Goal: Task Accomplishment & Management: Manage account settings

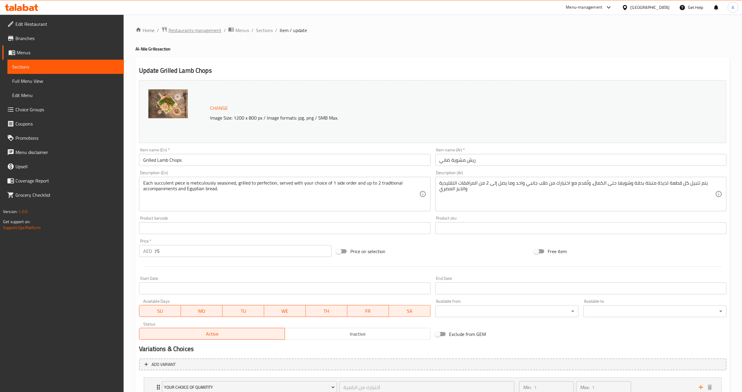
click at [182, 30] on span "Restaurants management" at bounding box center [194, 30] width 53 height 7
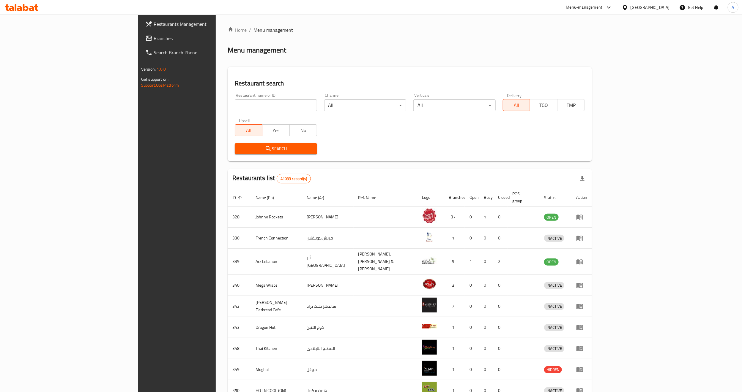
click at [250, 104] on input "search" at bounding box center [276, 105] width 82 height 12
paste input "694653"
type input "694653"
click at [239, 152] on span "Search" at bounding box center [275, 148] width 72 height 7
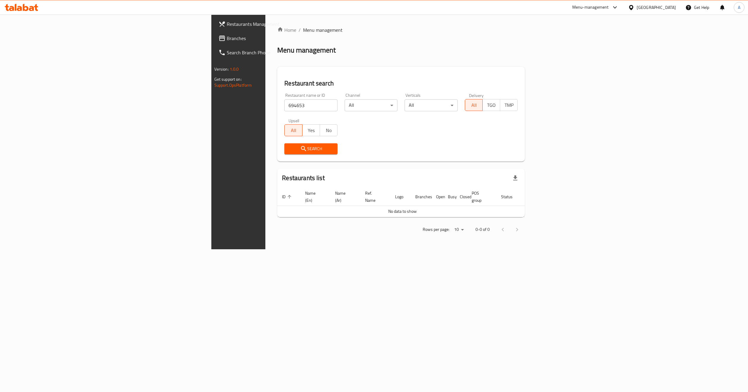
click at [649, 8] on div "United Arab Emirates" at bounding box center [656, 7] width 39 height 7
click at [593, 61] on div "[GEOGRAPHIC_DATA]" at bounding box center [612, 61] width 39 height 7
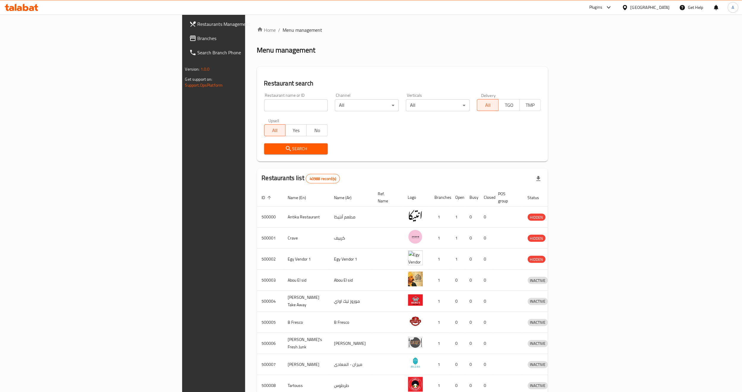
click at [264, 104] on input "search" at bounding box center [296, 105] width 64 height 12
paste input "694653"
type input "694653"
click at [269, 151] on span "Search" at bounding box center [296, 148] width 54 height 7
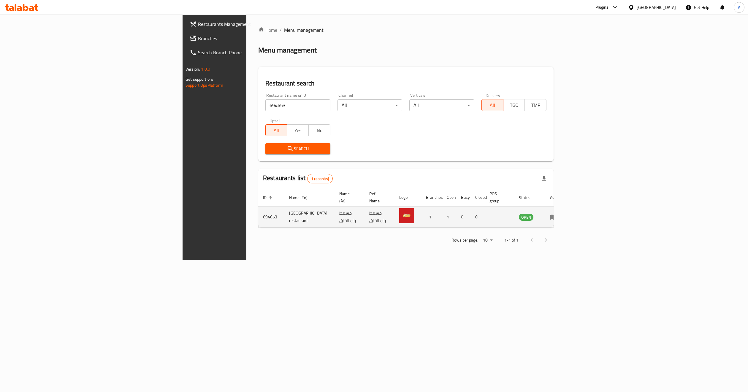
click at [557, 215] on icon "enhanced table" at bounding box center [554, 217] width 7 height 5
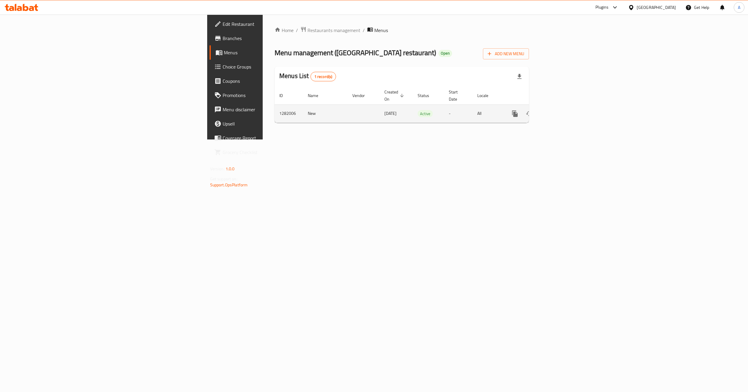
click at [275, 107] on td "1282006" at bounding box center [289, 114] width 29 height 18
click at [223, 36] on span "Branches" at bounding box center [275, 38] width 105 height 7
click at [561, 110] on icon "enhanced table" at bounding box center [557, 112] width 5 height 5
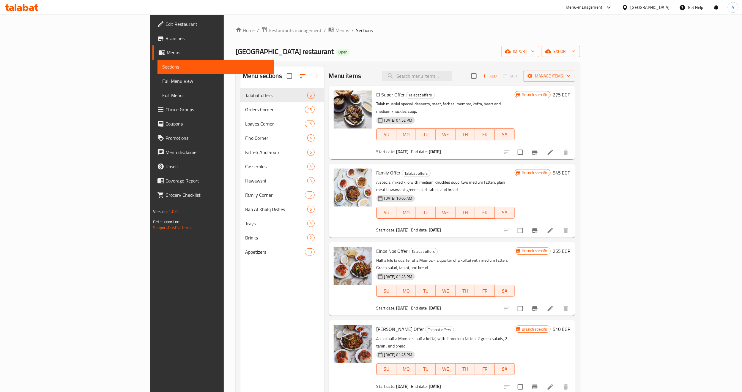
click at [464, 98] on h6 "El Super Offer Talabat offers" at bounding box center [445, 95] width 138 height 8
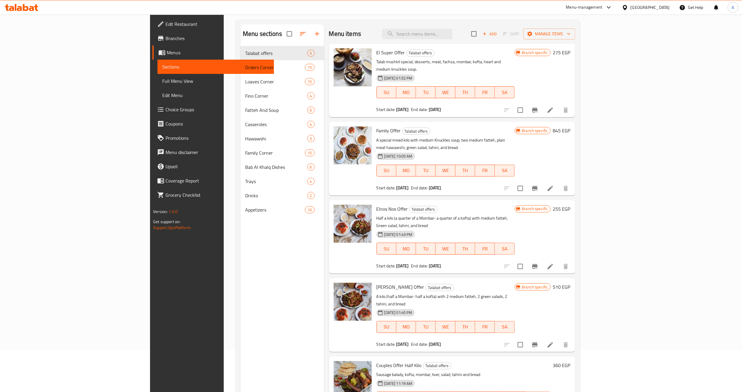
scroll to position [83, 0]
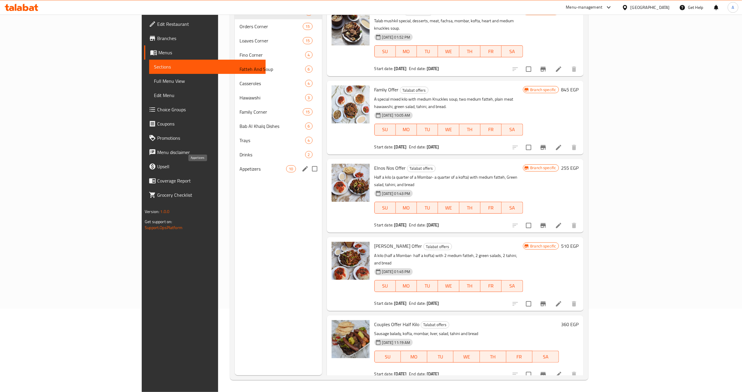
click at [239, 170] on span "Appetizers" at bounding box center [262, 168] width 47 height 7
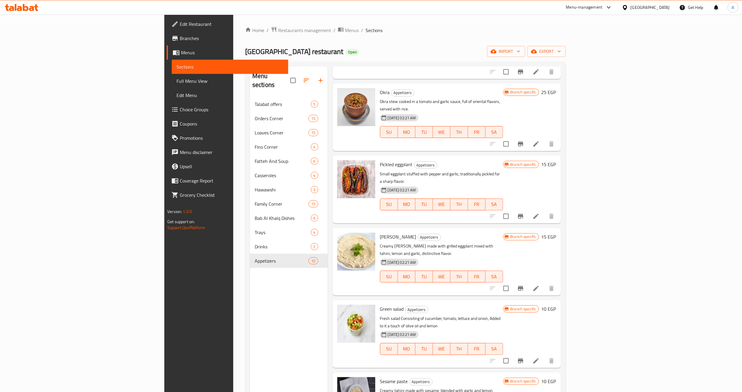
scroll to position [271, 0]
click at [421, 268] on div "Menu items Add Sort Manage items Dip Appetizers Toasted bread, minced meat dren…" at bounding box center [444, 263] width 233 height 392
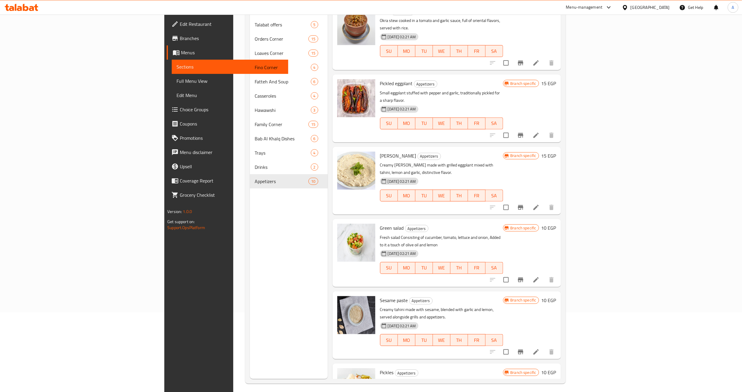
scroll to position [83, 0]
